Goal: Task Accomplishment & Management: Use online tool/utility

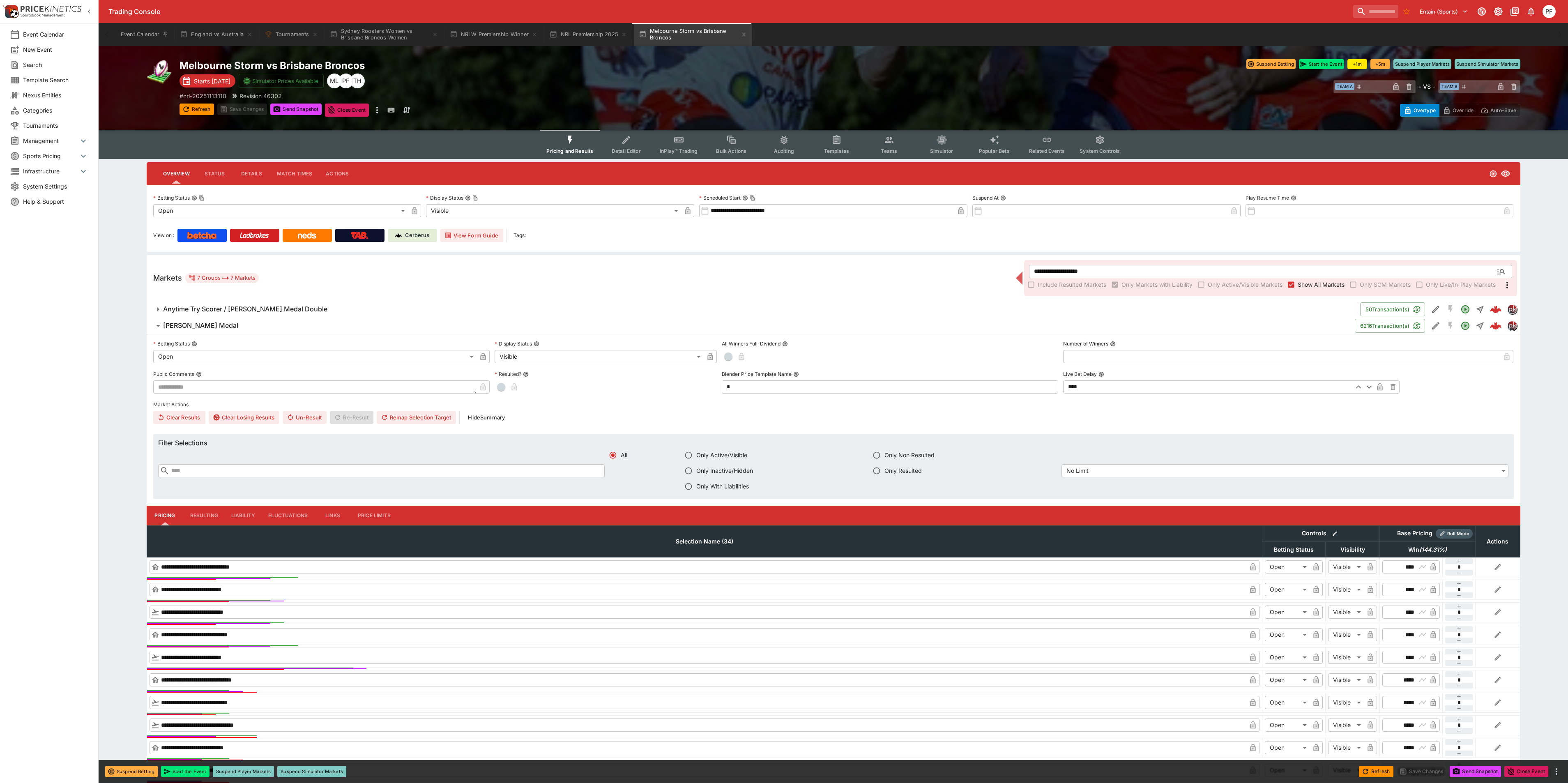
scroll to position [123, 0]
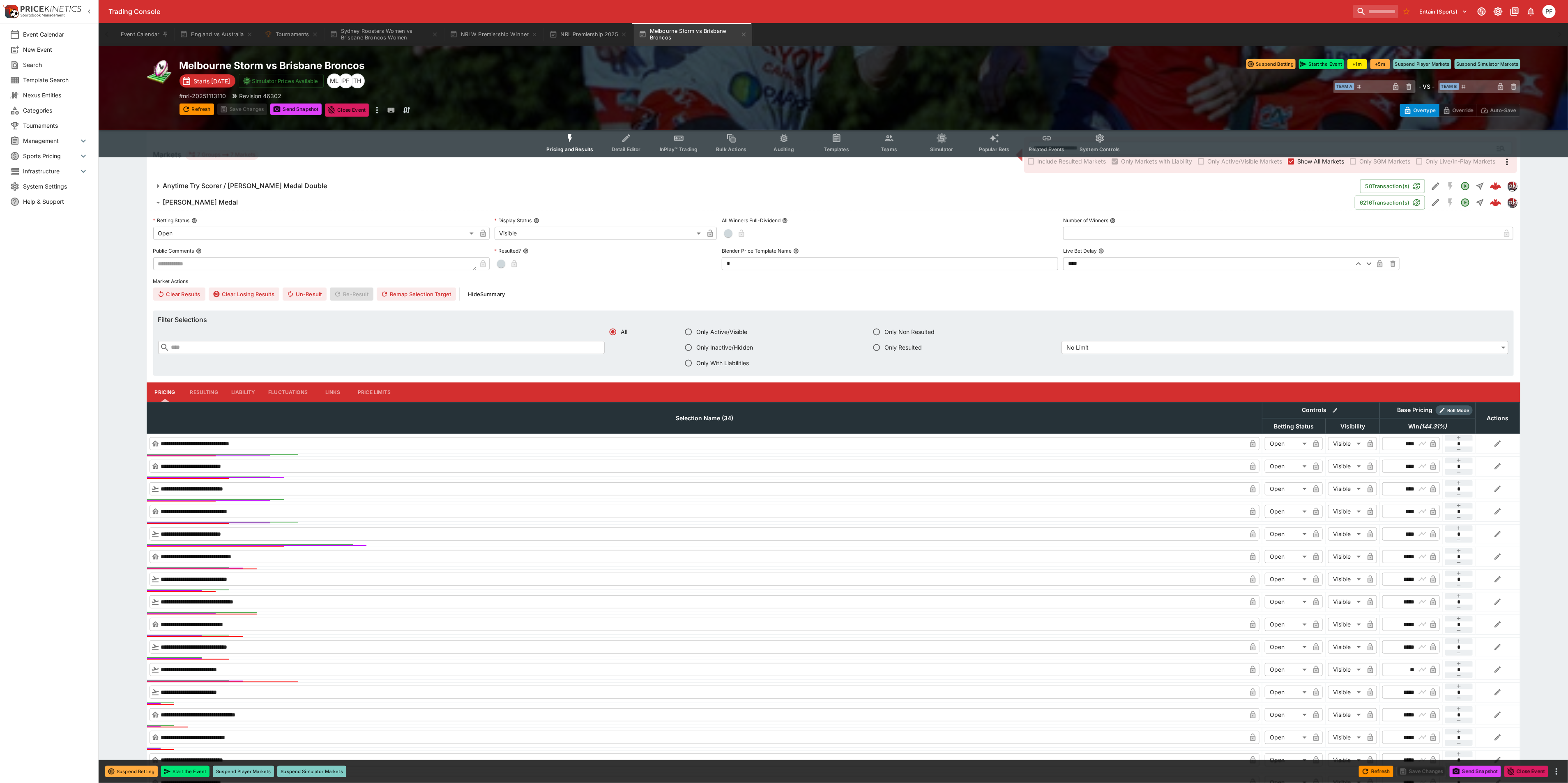
click at [208, 34] on button "England vs Australia" at bounding box center [216, 34] width 83 height 23
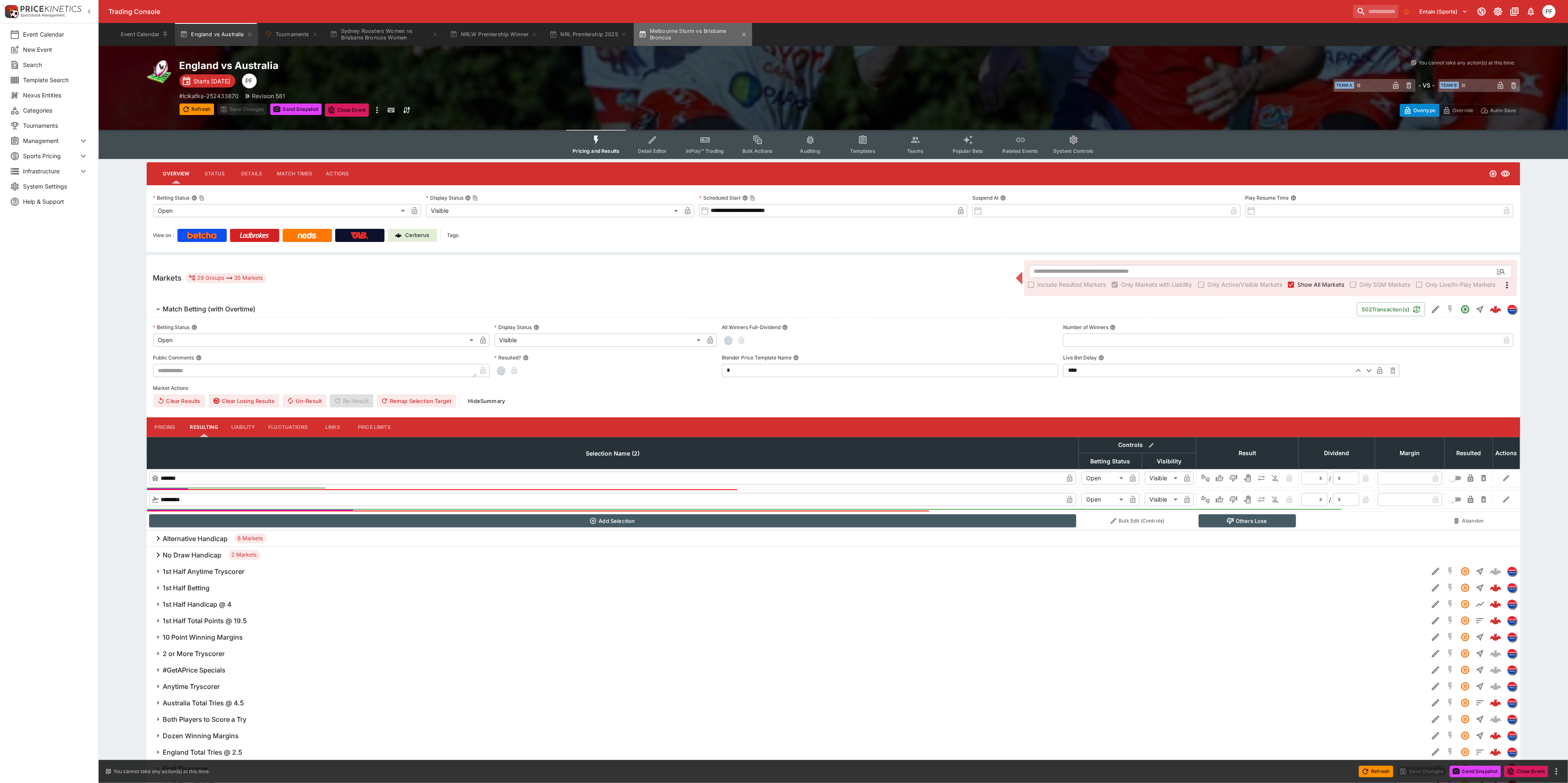
click at [681, 41] on button "Melbourne Storm vs Brisbane Broncos" at bounding box center [693, 34] width 119 height 23
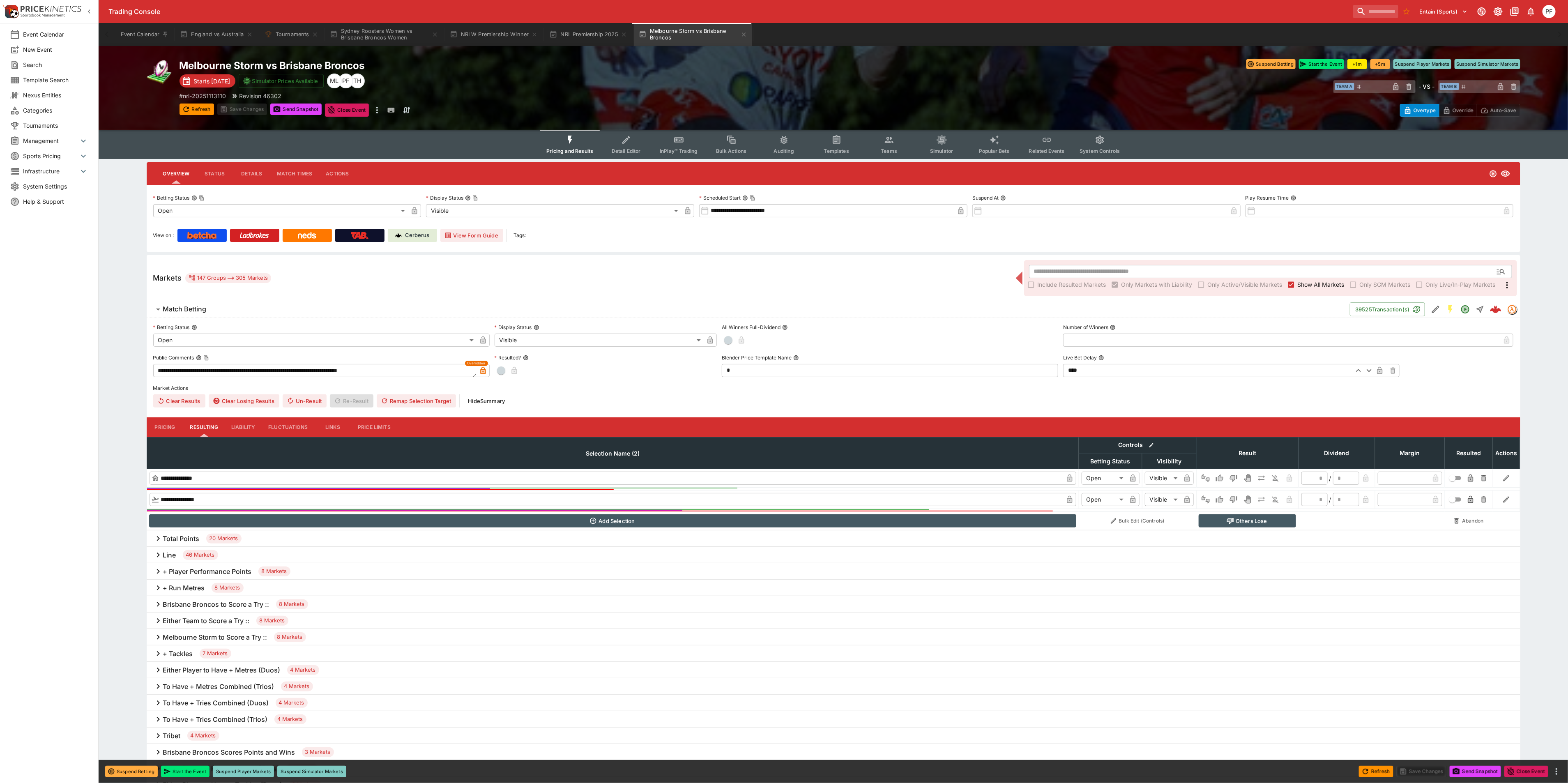
click at [378, 110] on icon "more" at bounding box center [377, 110] width 2 height 6
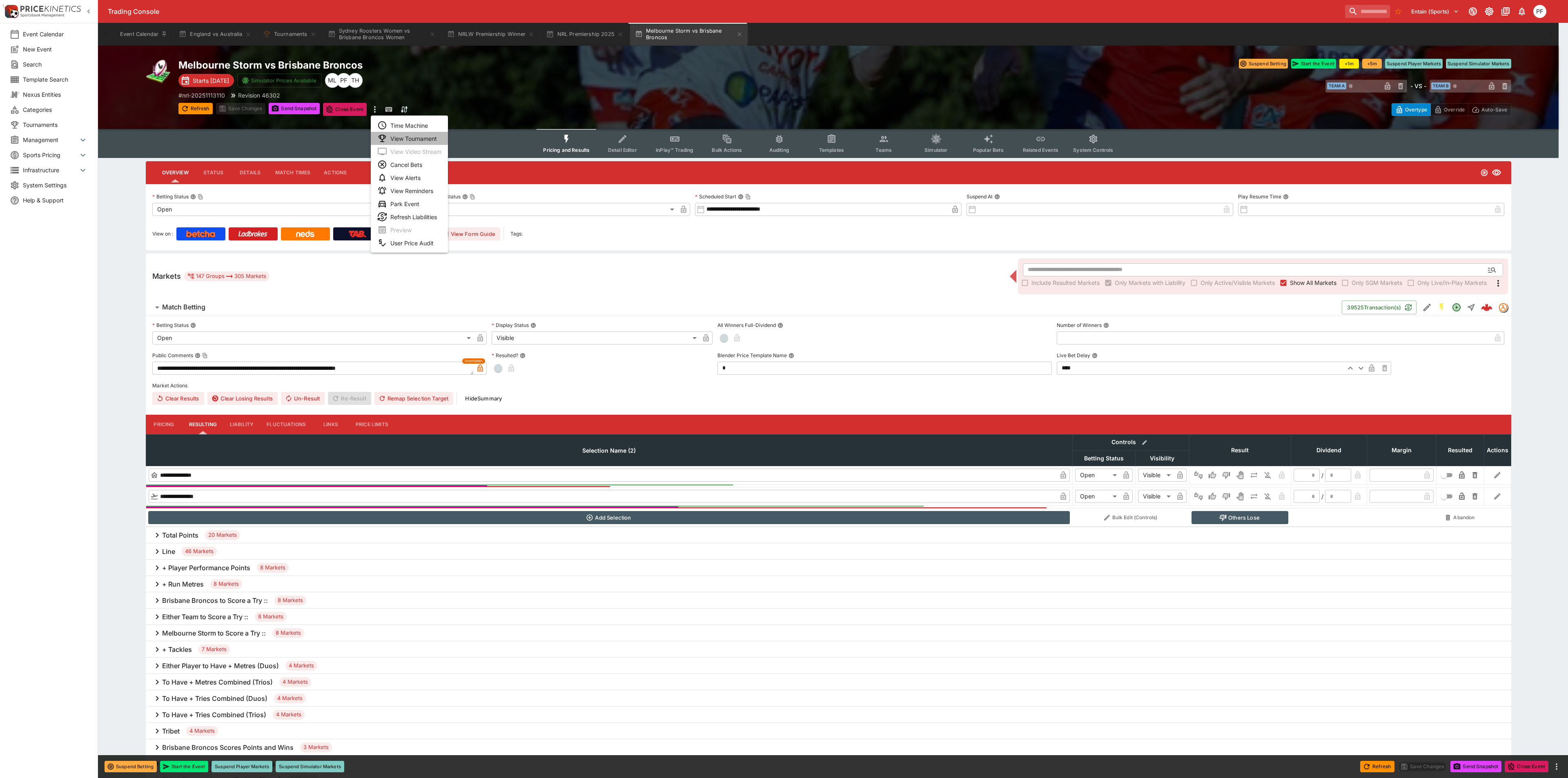
click at [421, 138] on li "View Tournament" at bounding box center [409, 139] width 77 height 13
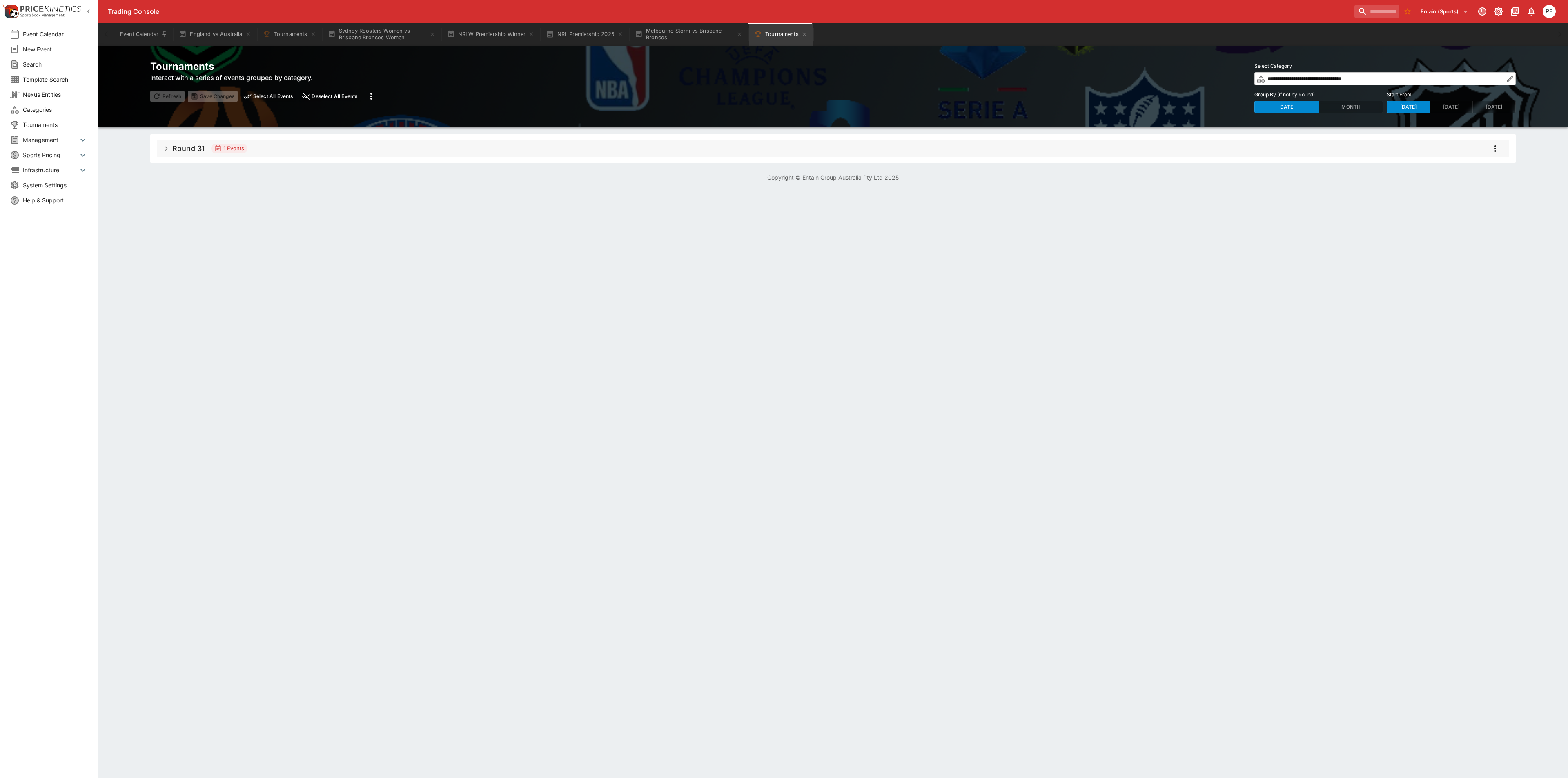
click at [1317, 80] on input "**********" at bounding box center [1385, 79] width 238 height 13
click at [1510, 73] on button "button" at bounding box center [1510, 79] width 11 height 11
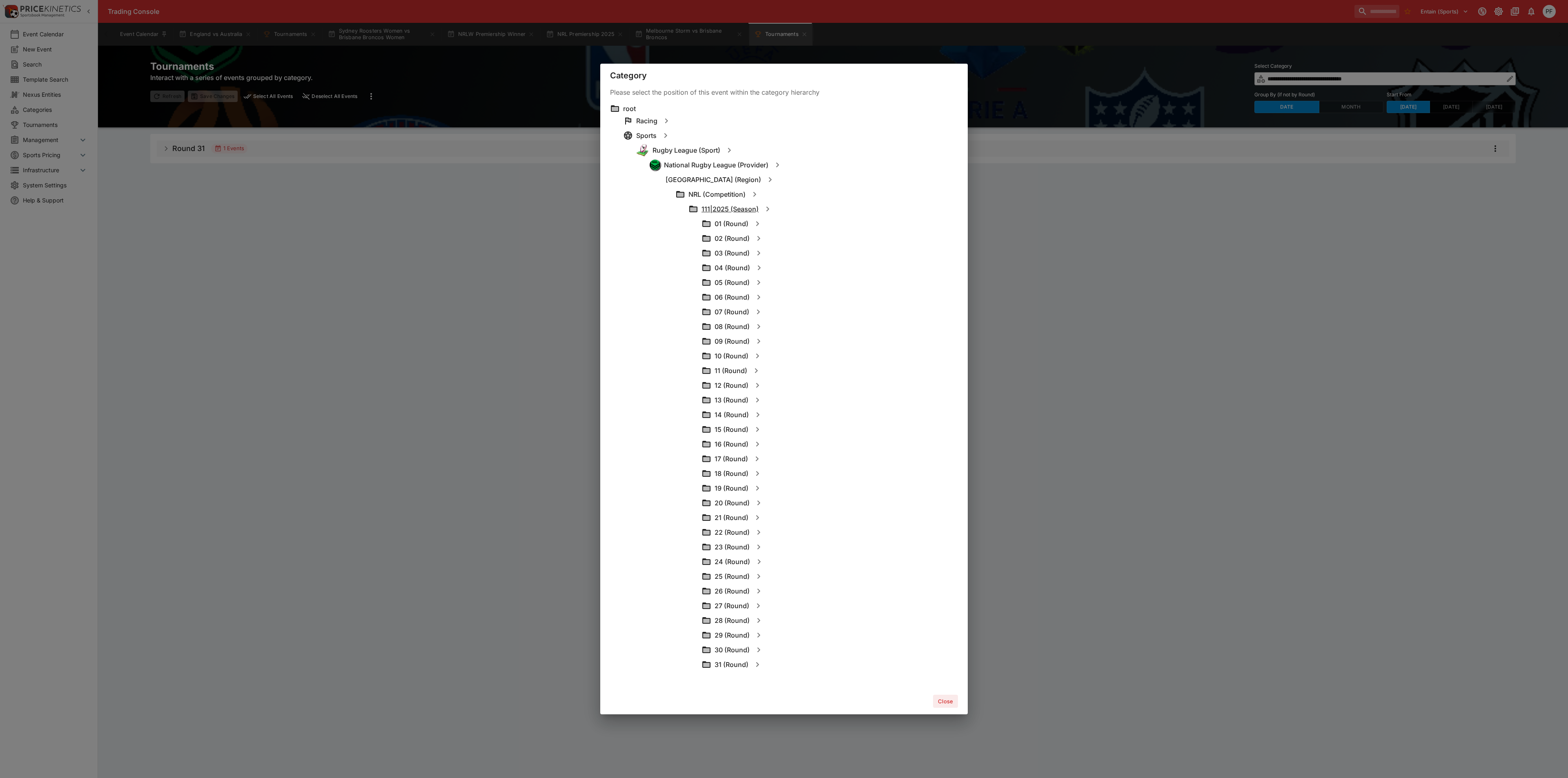
click at [725, 207] on h6 "111|2025 (Season)" at bounding box center [731, 209] width 57 height 9
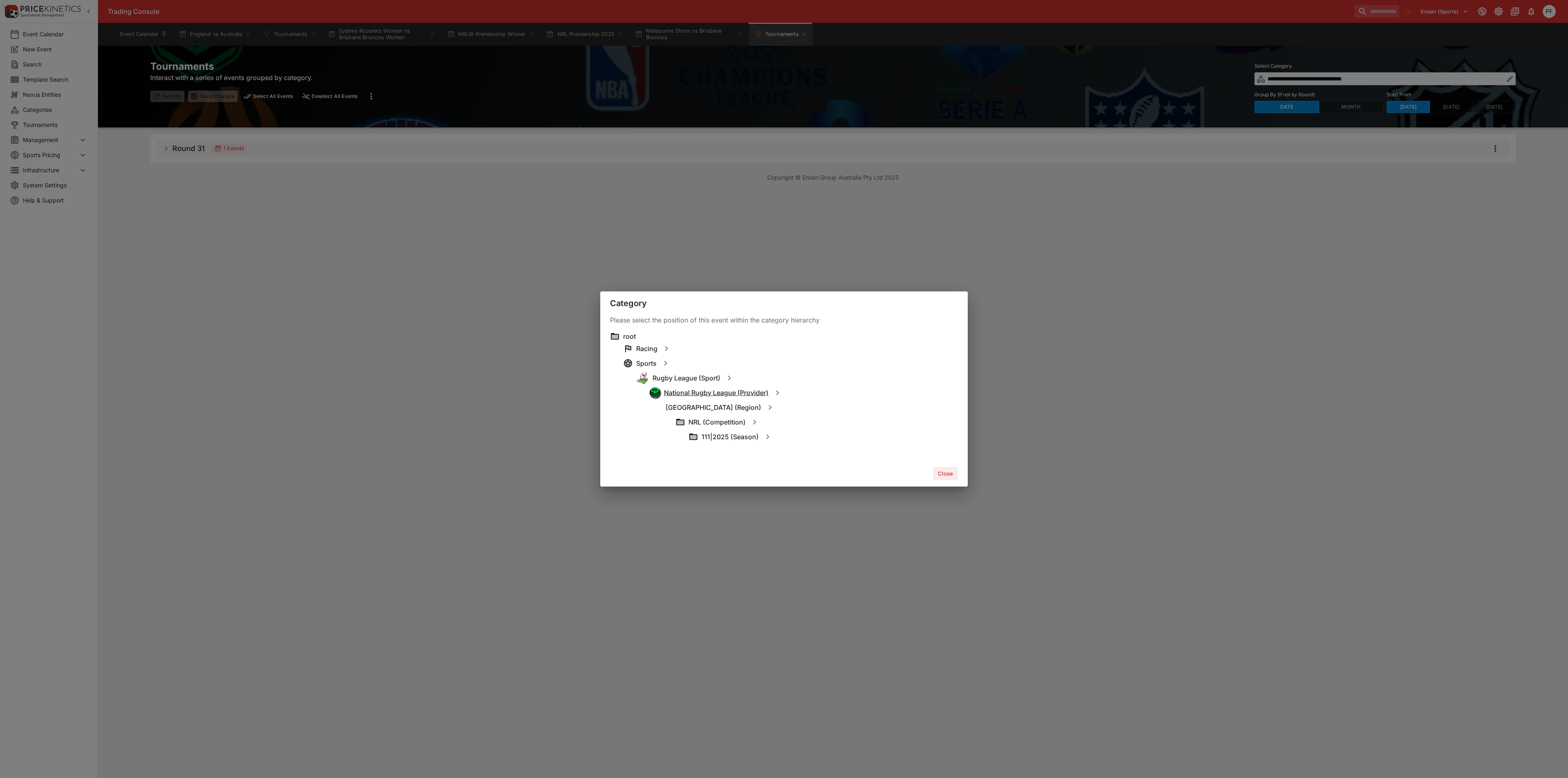
click at [725, 390] on h6 "National Rugby League (Provider)" at bounding box center [715, 393] width 104 height 9
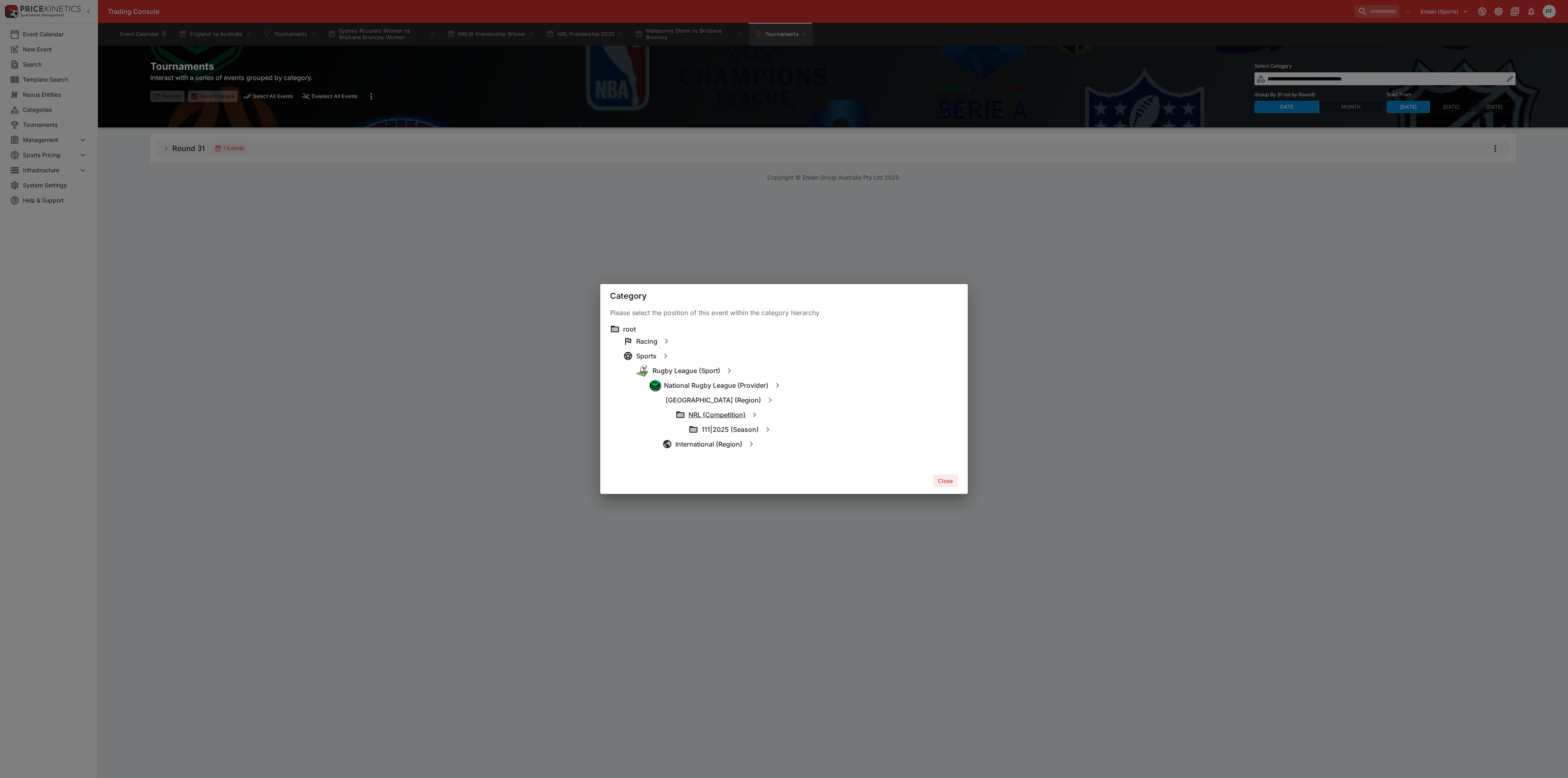
click at [729, 416] on h6 "NRL (Competition)" at bounding box center [717, 415] width 57 height 9
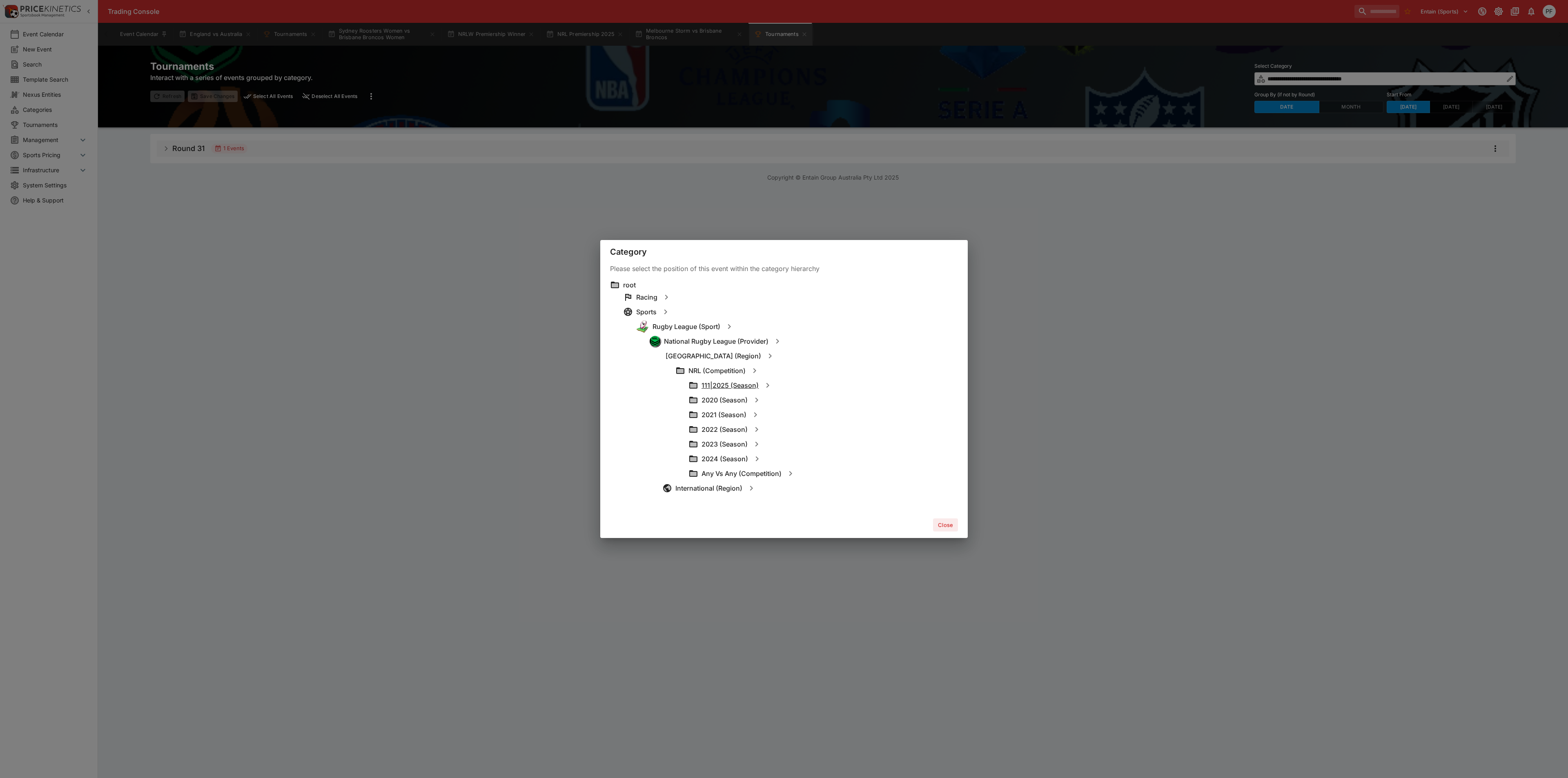
click at [720, 385] on h6 "111|2025 (Season)" at bounding box center [731, 385] width 57 height 9
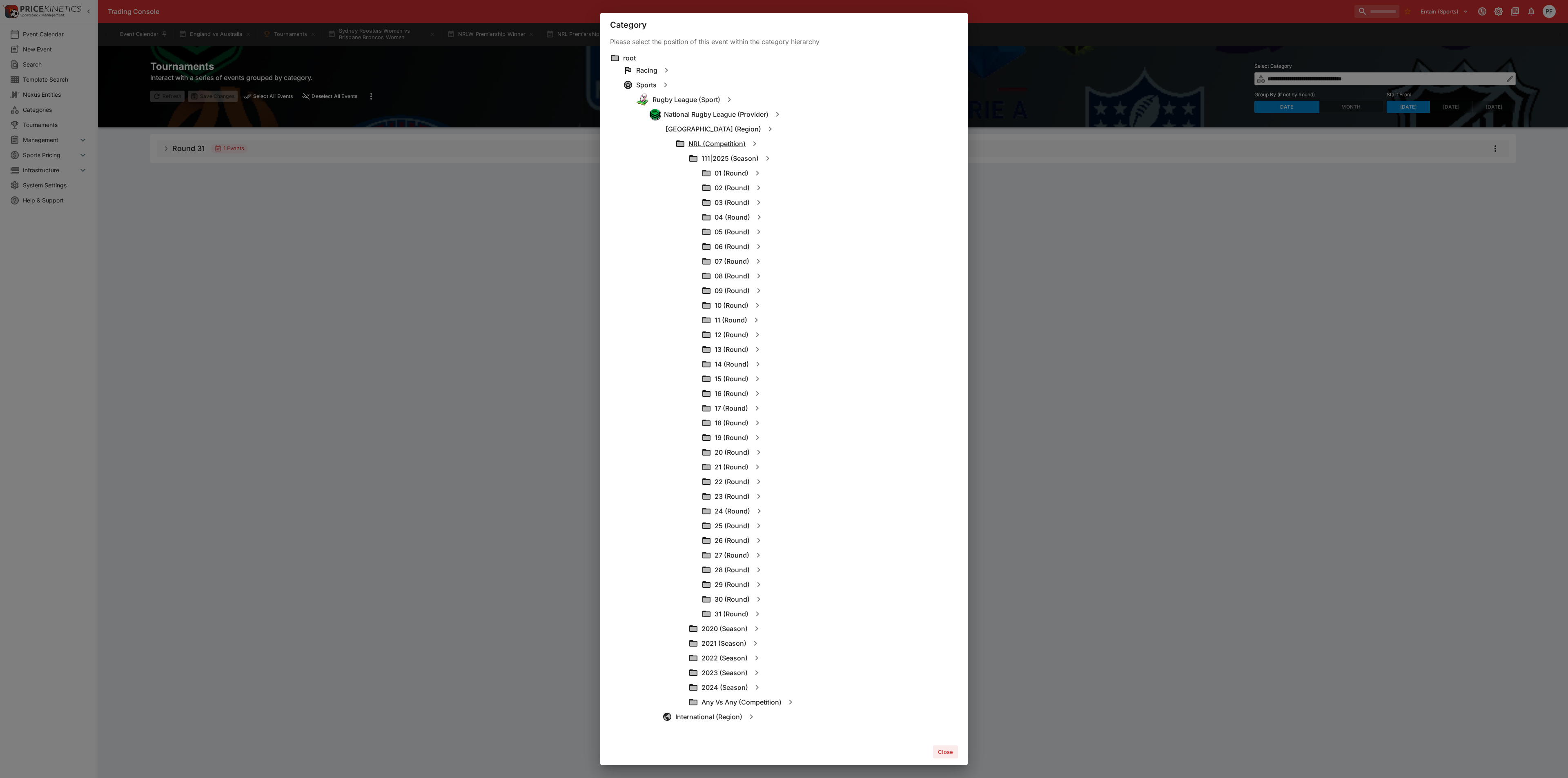
click at [722, 144] on h6 "NRL (Competition)" at bounding box center [717, 143] width 57 height 9
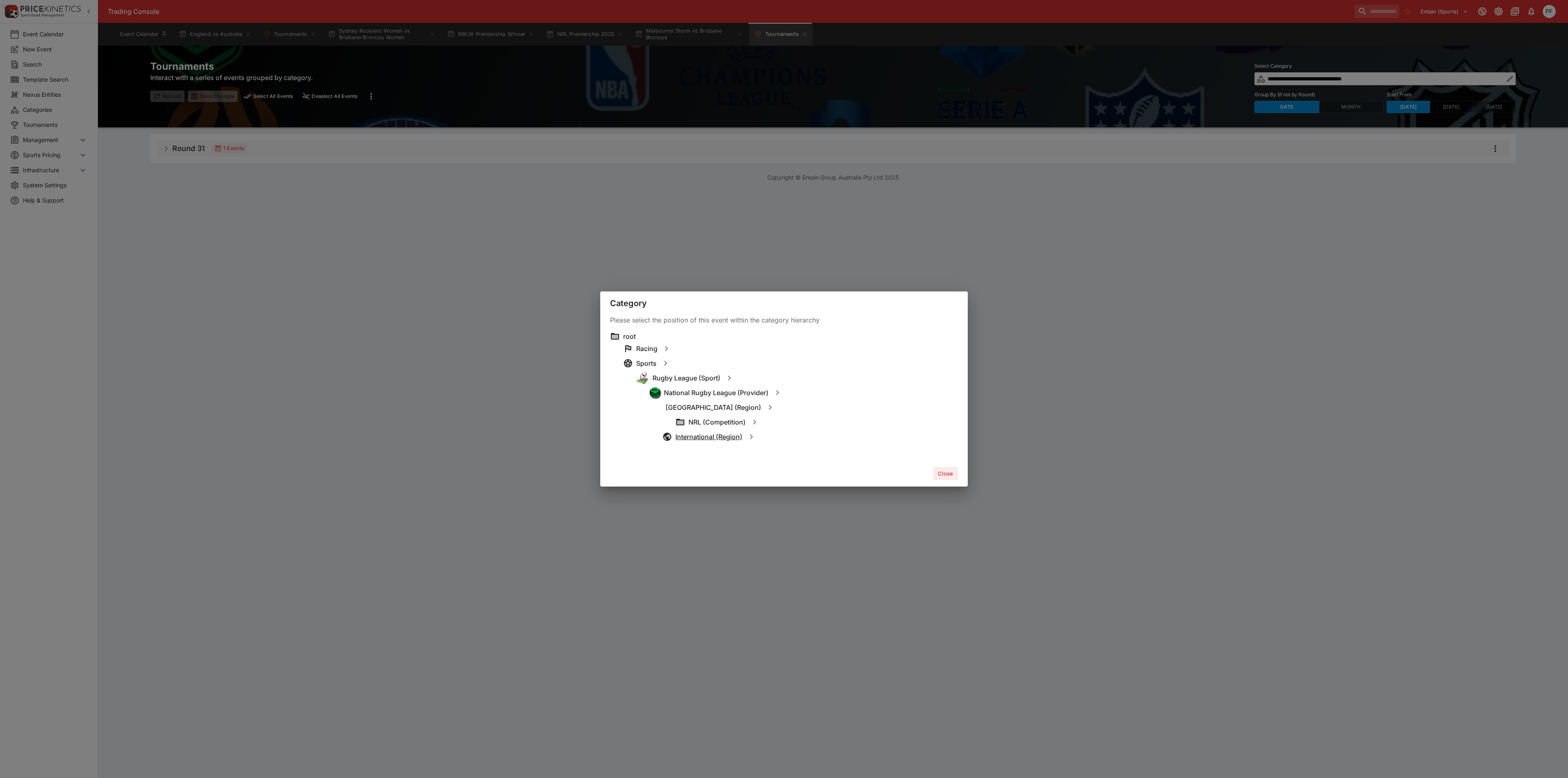
click at [706, 432] on h6 "International (Region)" at bounding box center [709, 436] width 67 height 9
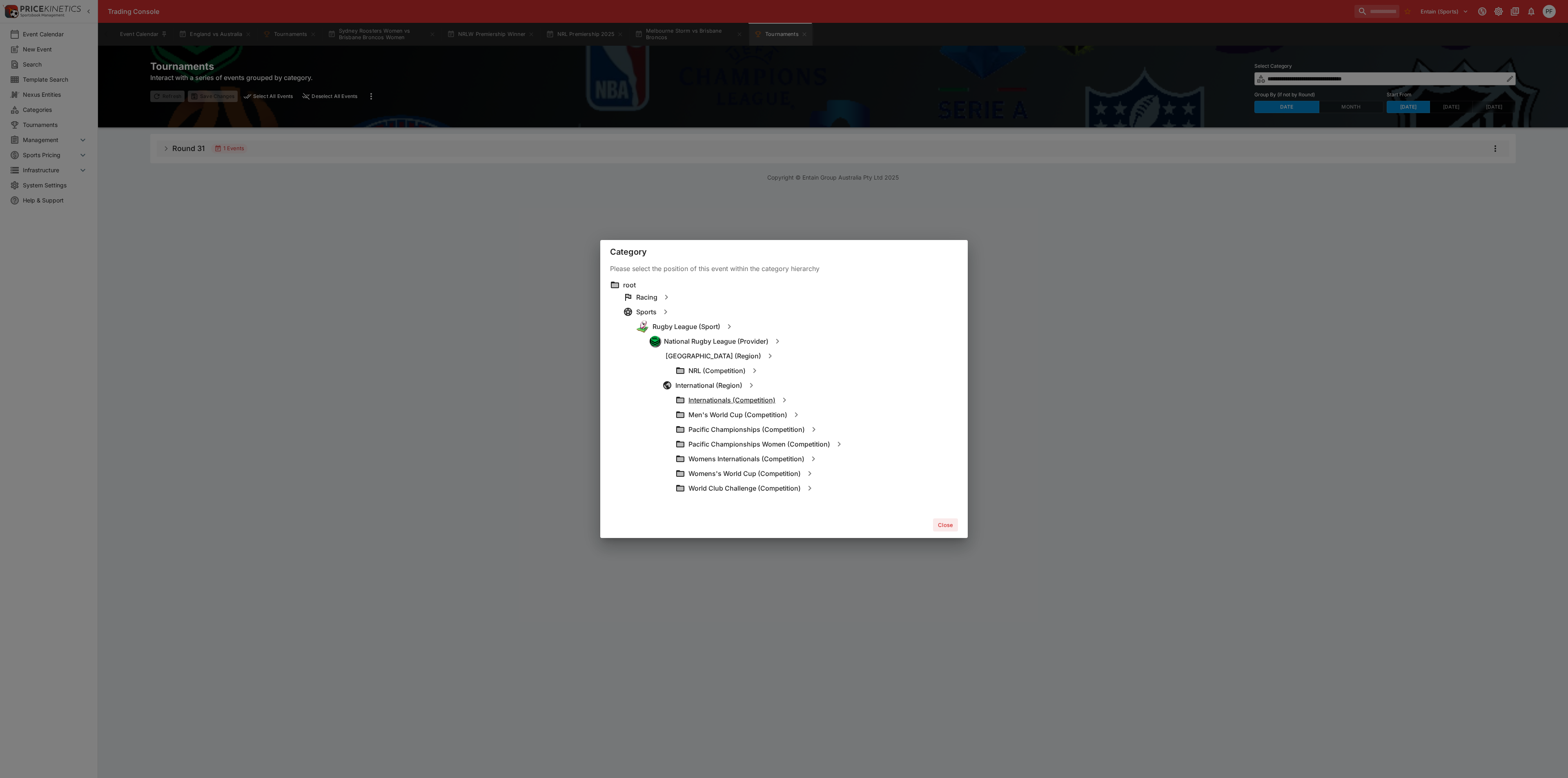
click at [734, 403] on h6 "Internationals (Competition)" at bounding box center [731, 400] width 87 height 9
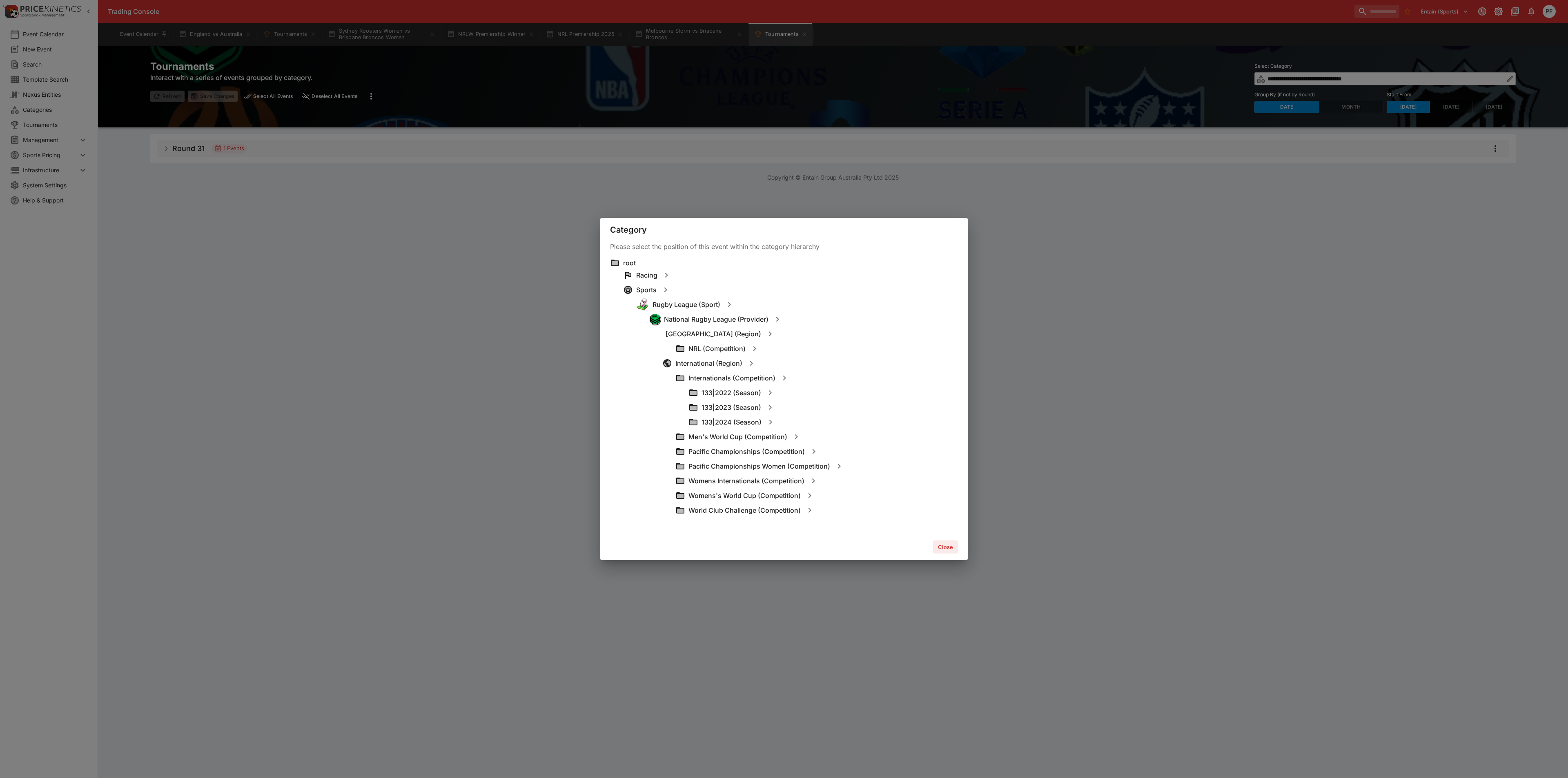
click at [708, 337] on h6 "[GEOGRAPHIC_DATA] (Region)" at bounding box center [713, 334] width 96 height 9
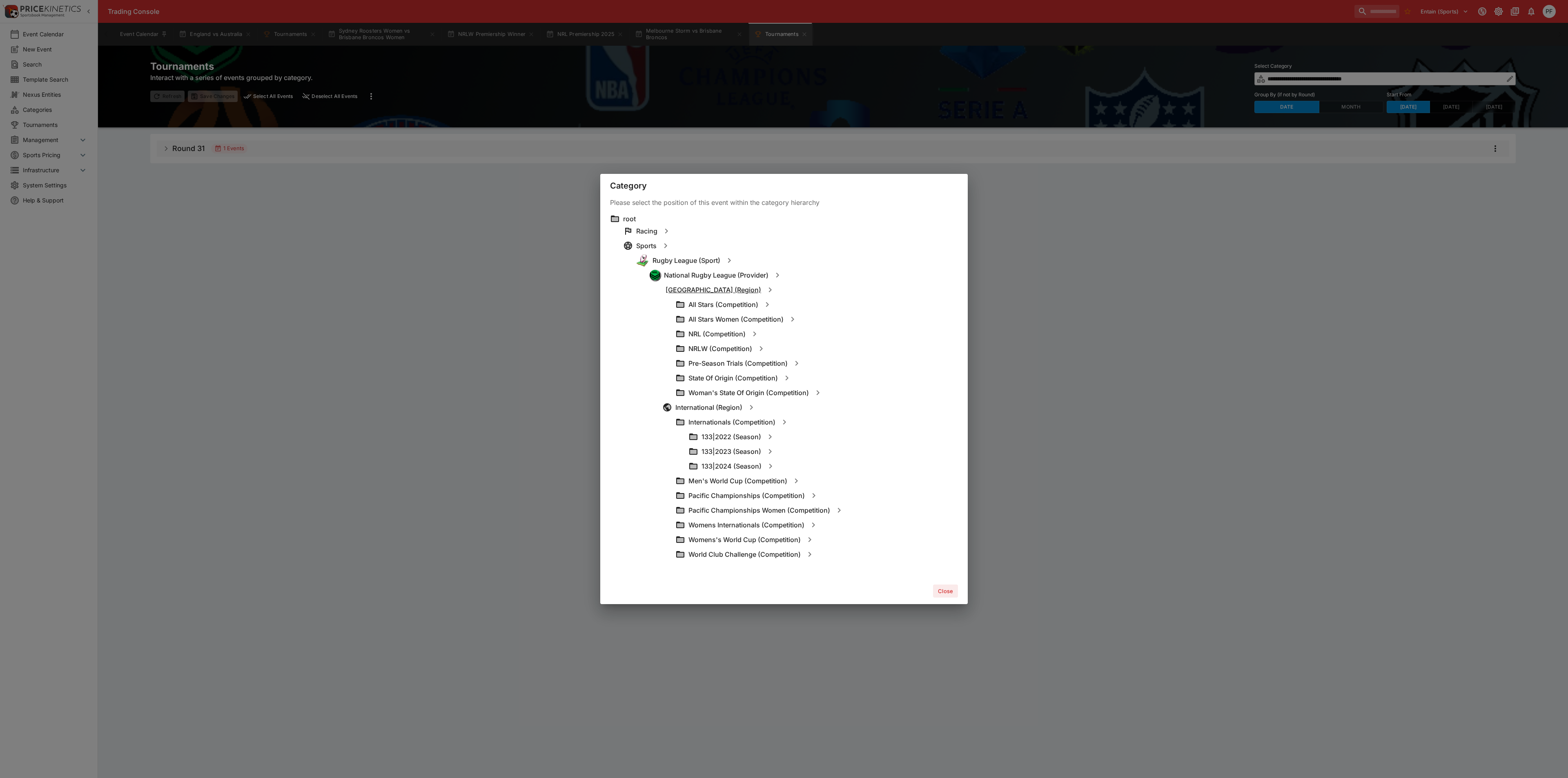
click at [707, 287] on h6 "[GEOGRAPHIC_DATA] (Region)" at bounding box center [713, 290] width 96 height 9
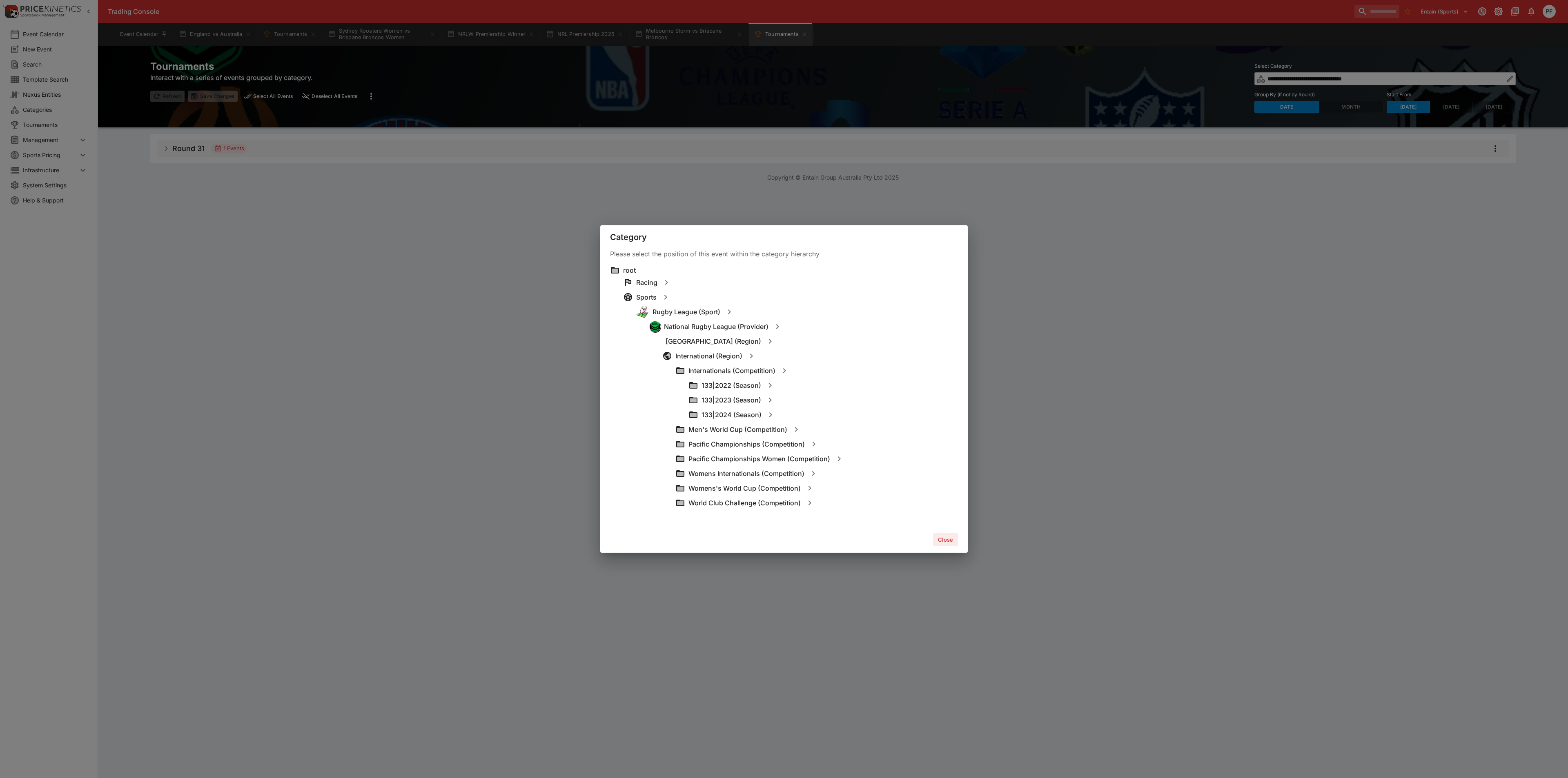
click at [531, 174] on div "Category Please select the position of this event within the category hierarchy…" at bounding box center [784, 389] width 1568 height 778
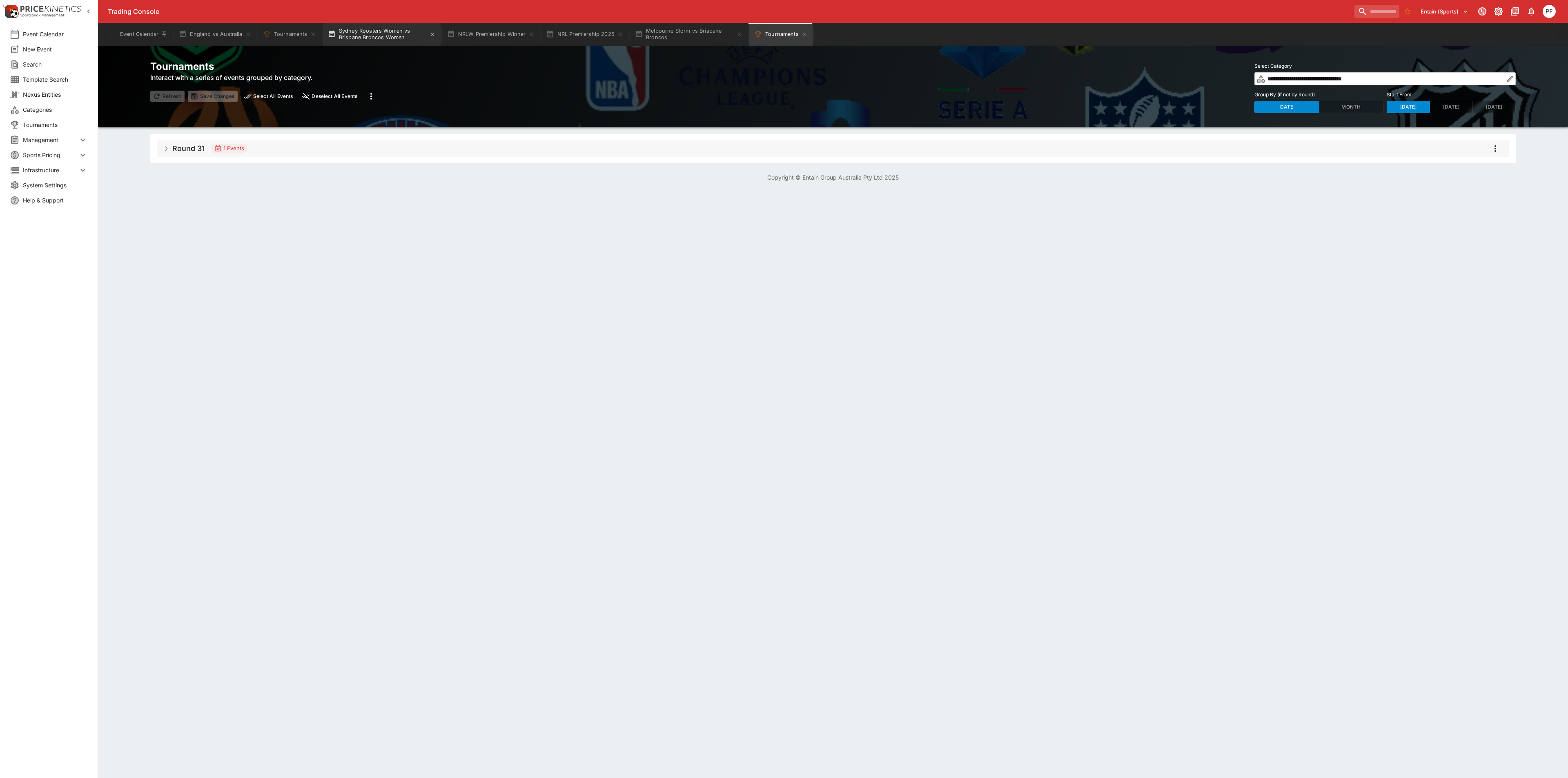
click at [355, 39] on button "Sydney Roosters Women vs Brisbane Broncos Women" at bounding box center [382, 34] width 118 height 23
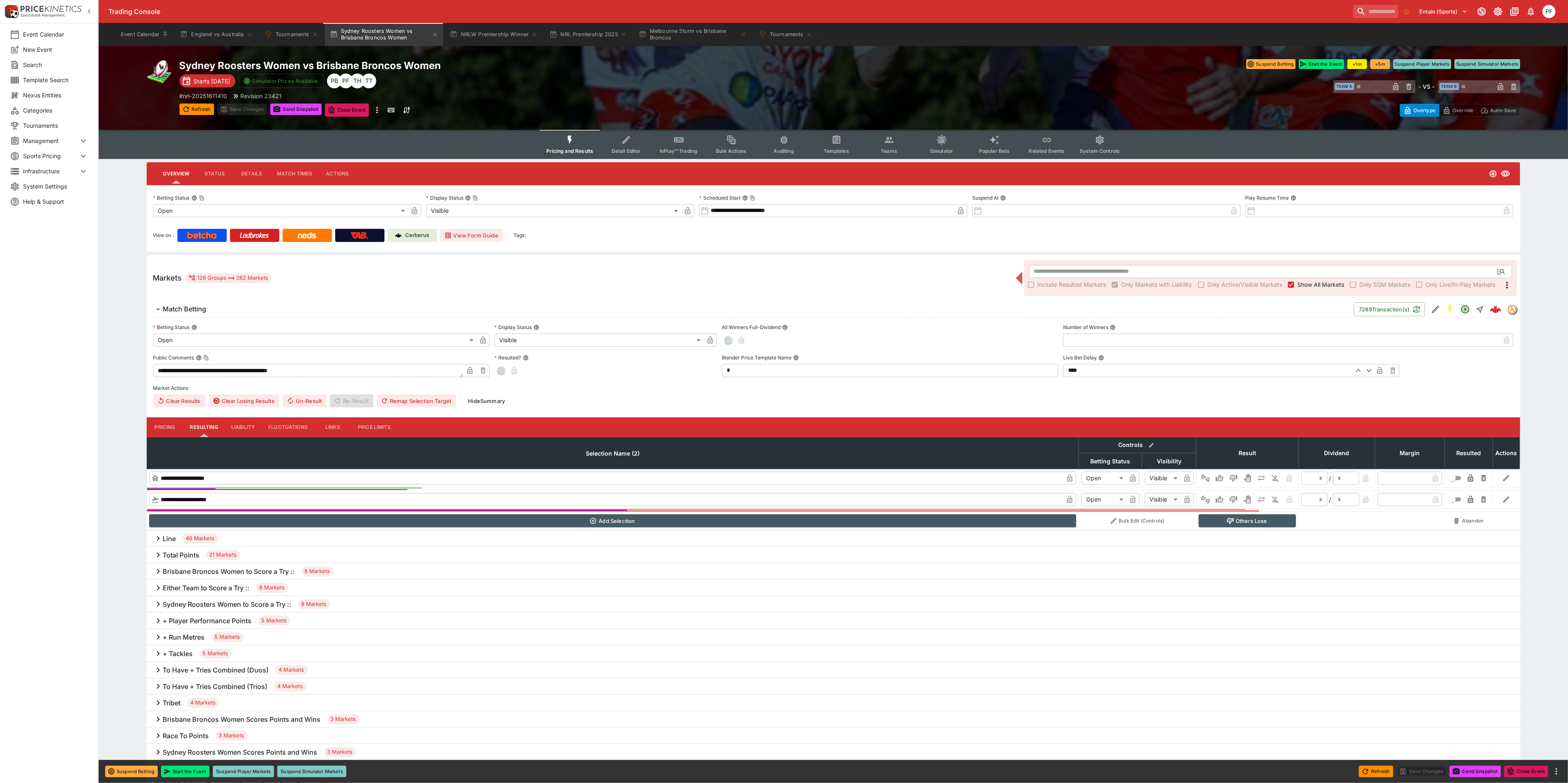
click at [623, 149] on span "Detail Editor" at bounding box center [626, 151] width 29 height 6
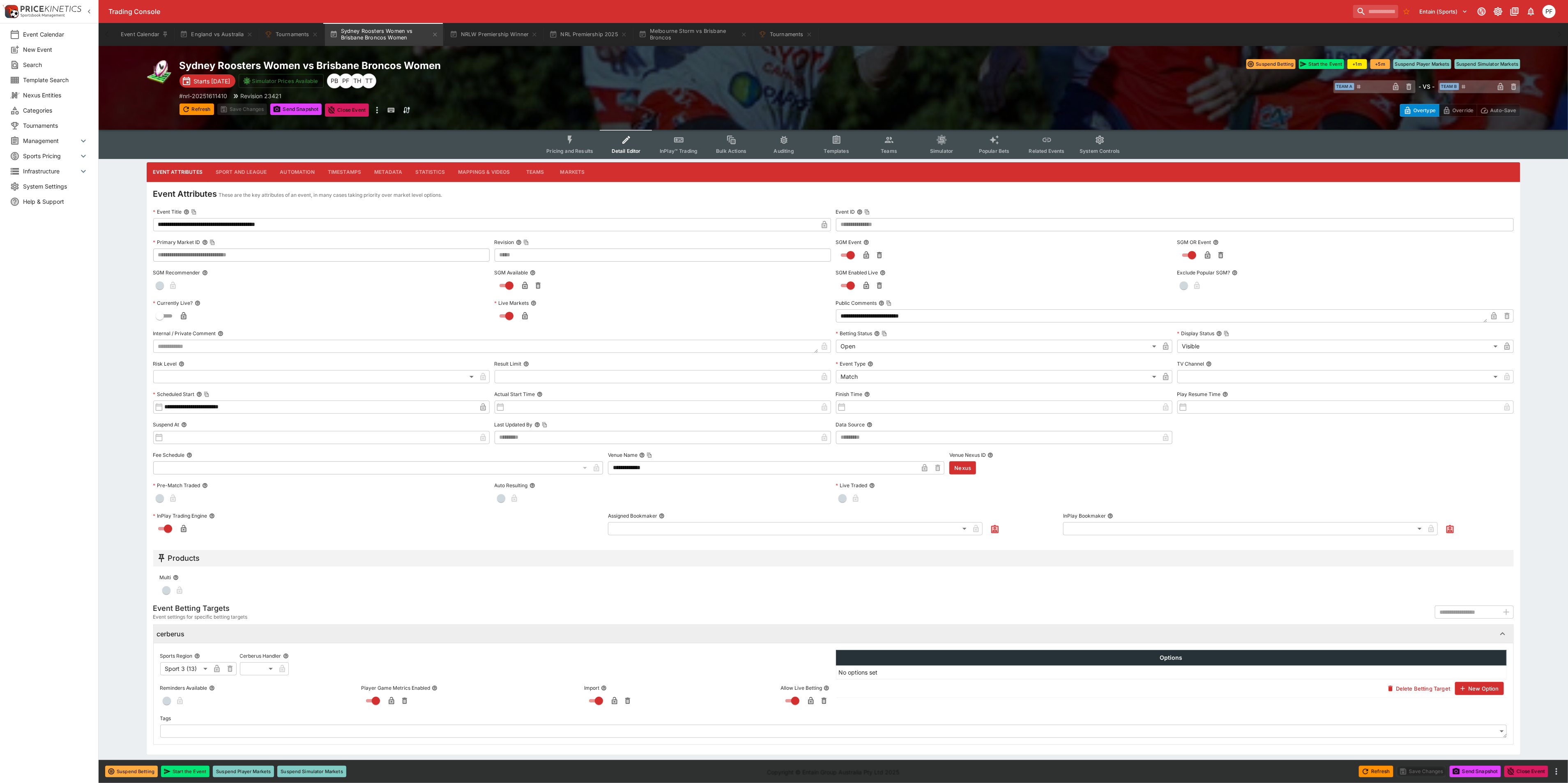
click at [840, 146] on button "Templates" at bounding box center [837, 144] width 53 height 29
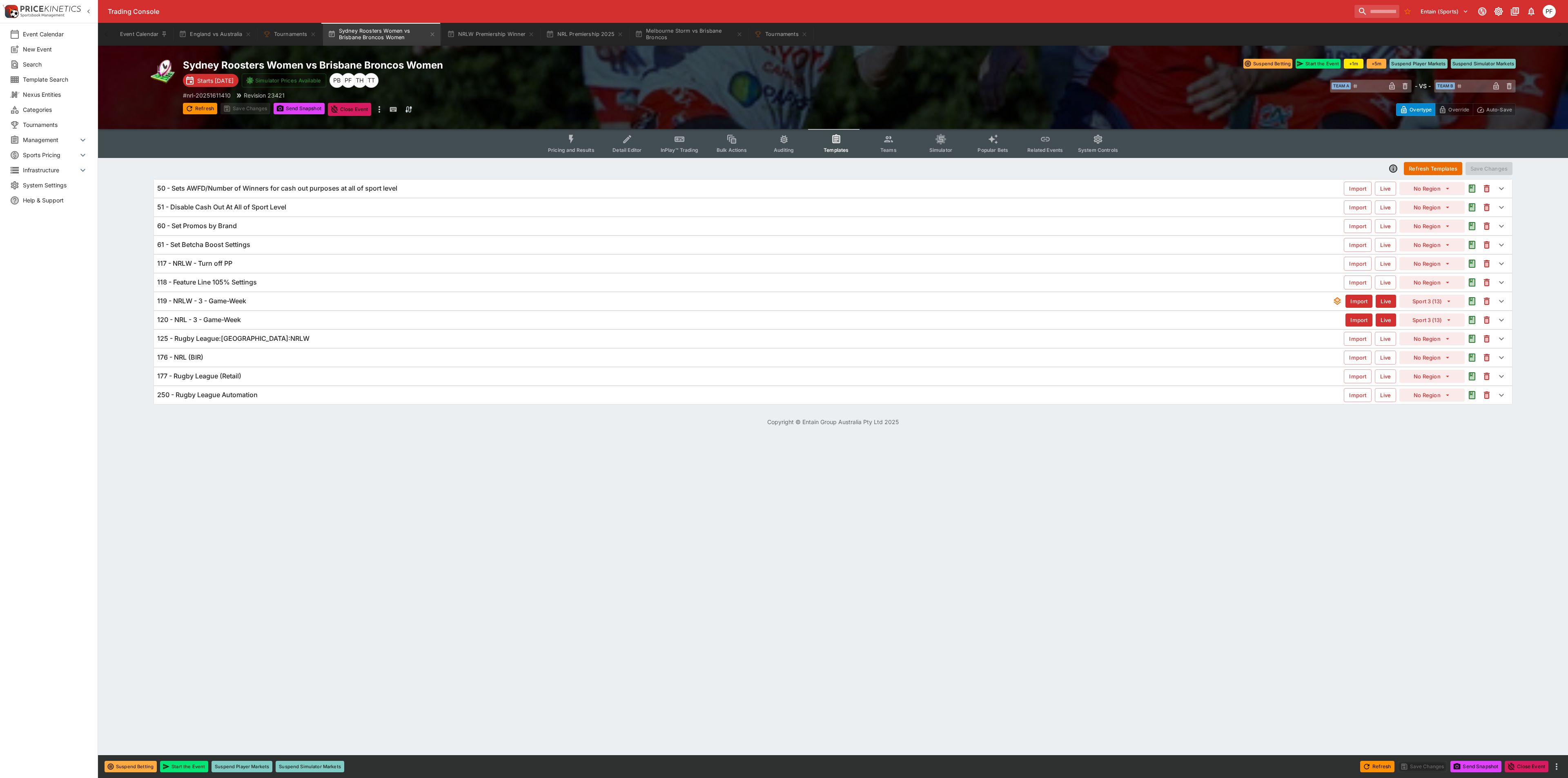
click at [220, 301] on h6 "119 - NRLW - 3 - Game-Week" at bounding box center [202, 301] width 89 height 9
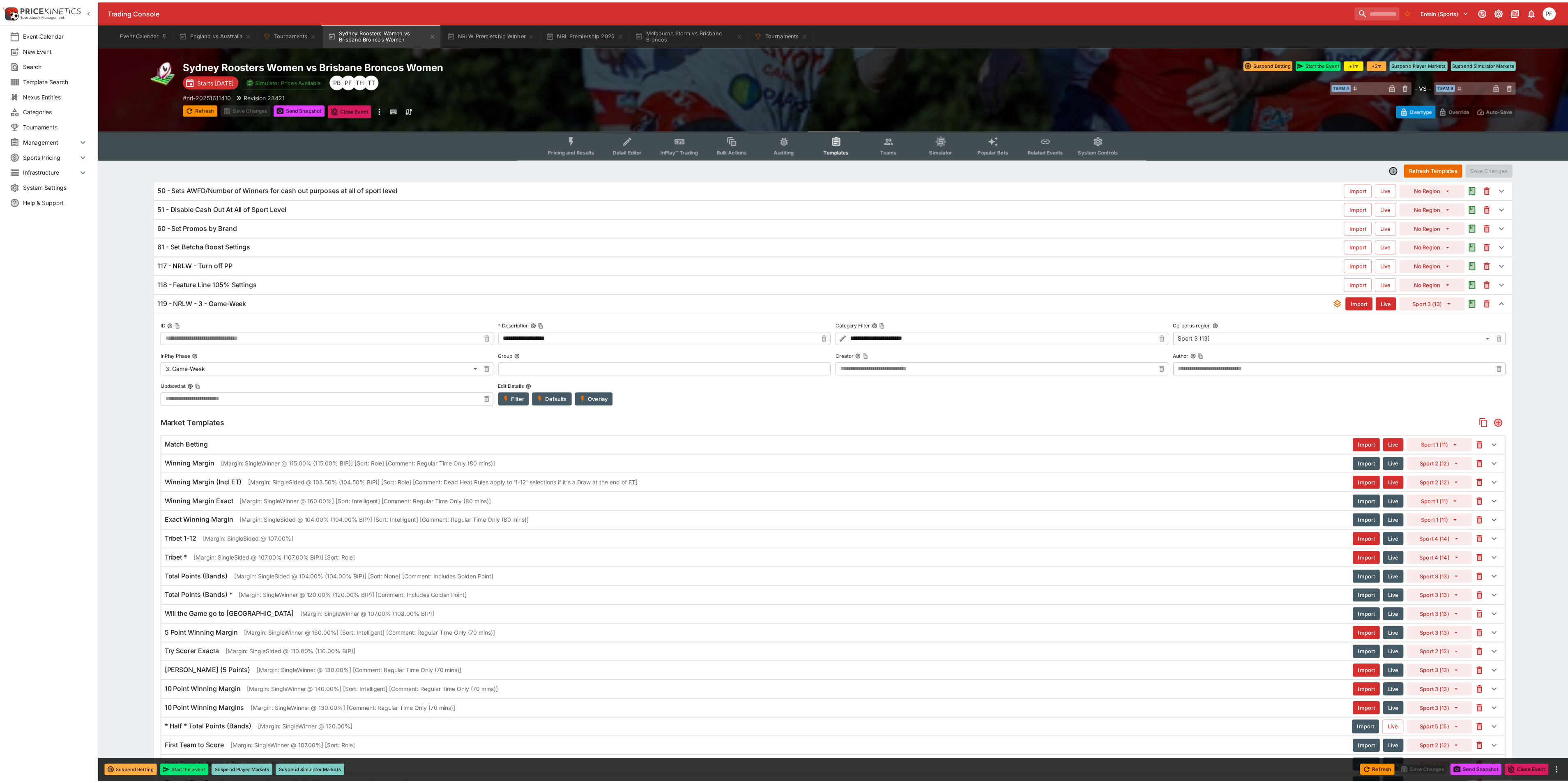
type input "**********"
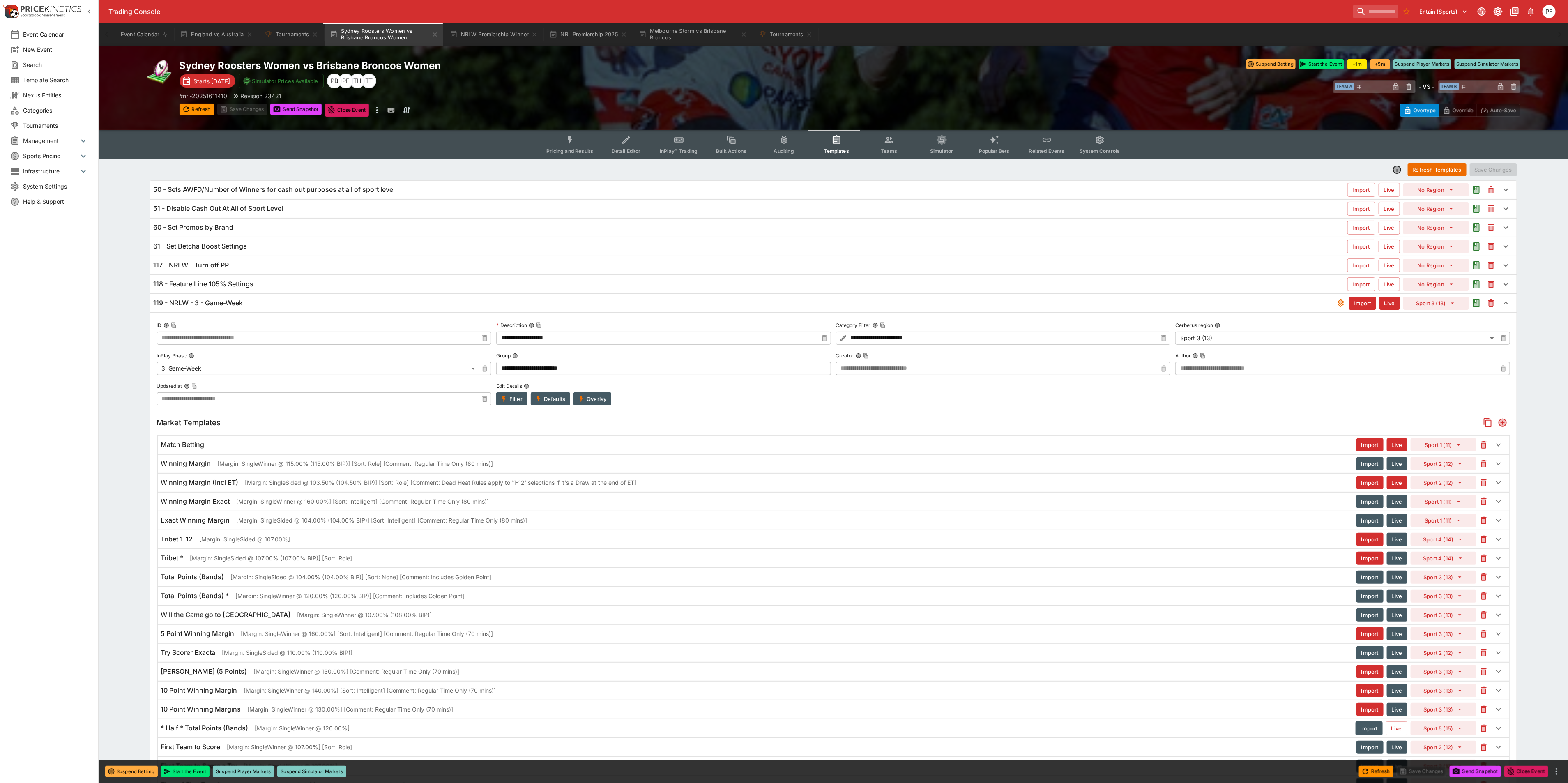
click at [225, 306] on h6 "119 - NRLW - 3 - Game-Week" at bounding box center [199, 303] width 90 height 9
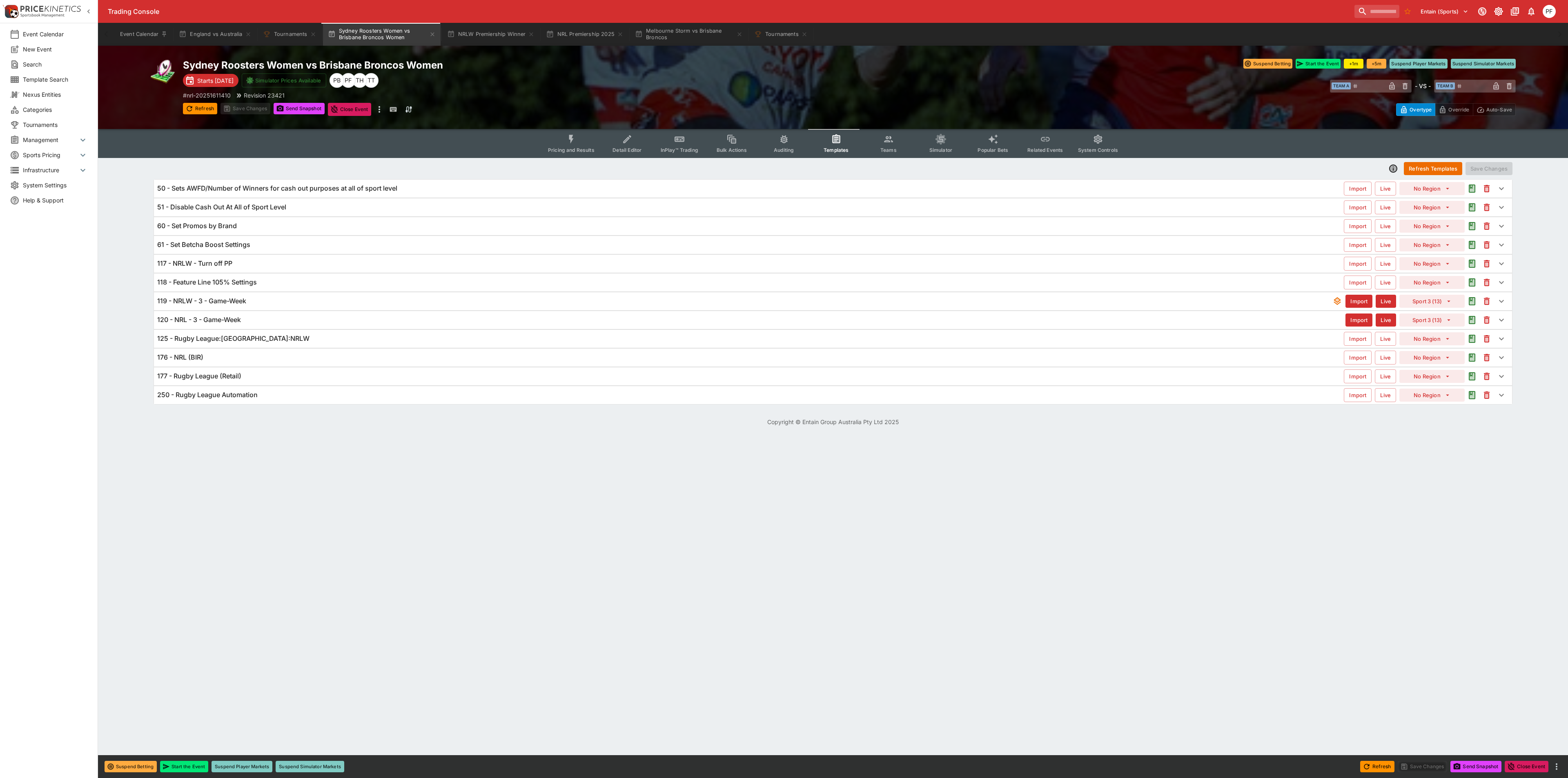
click at [217, 302] on h6 "119 - NRLW - 3 - Game-Week" at bounding box center [202, 301] width 89 height 9
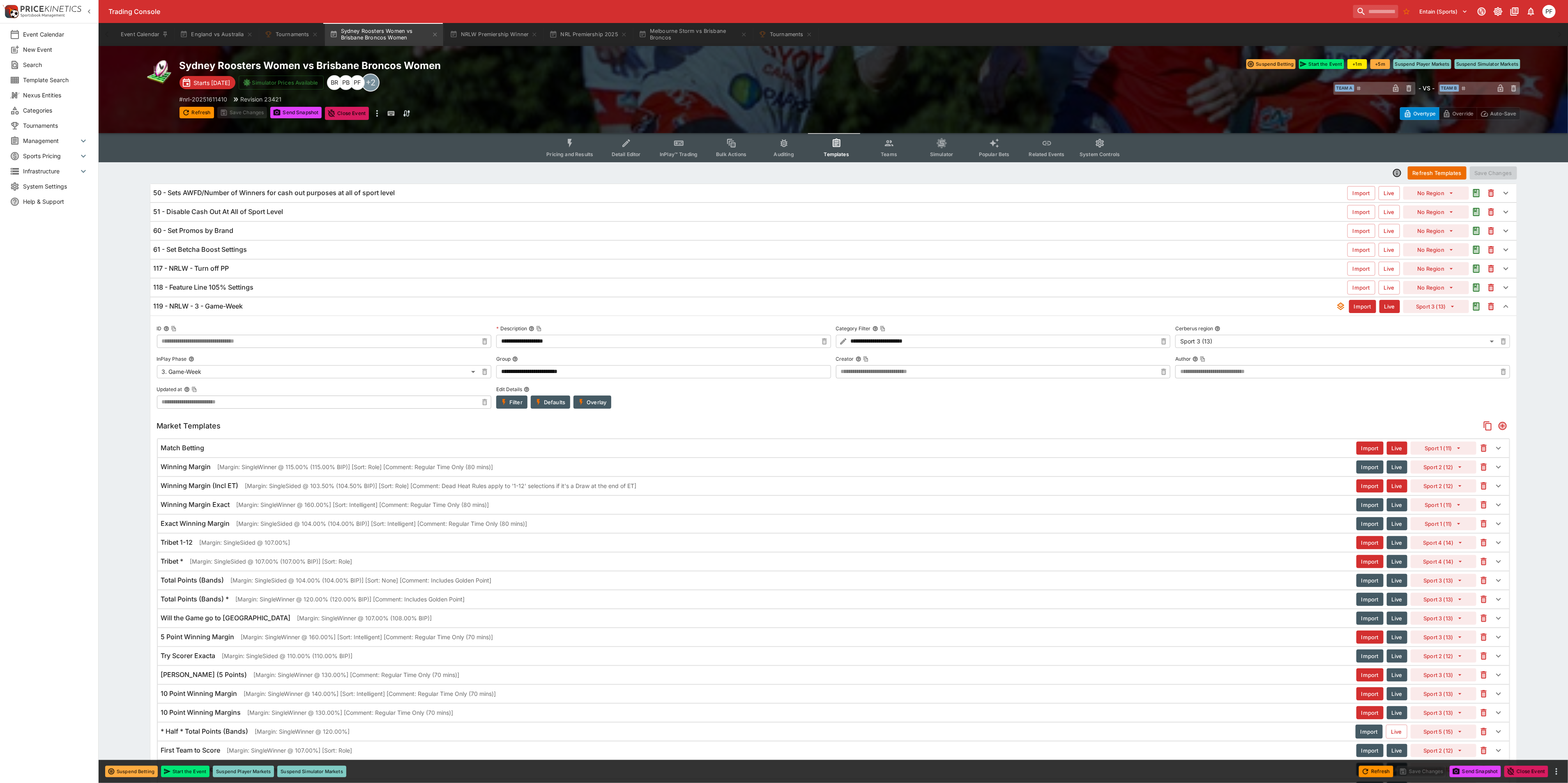
click at [208, 313] on div "119 - NRLW - 3 - Game-Week Import Live Sport 3 (13)" at bounding box center [834, 306] width 1367 height 18
